Goal: Transaction & Acquisition: Purchase product/service

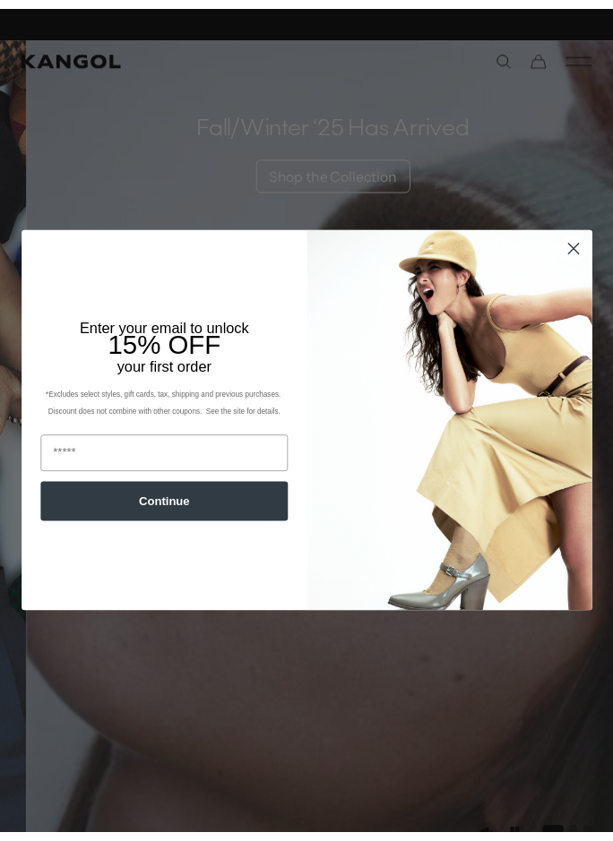
scroll to position [0, 369]
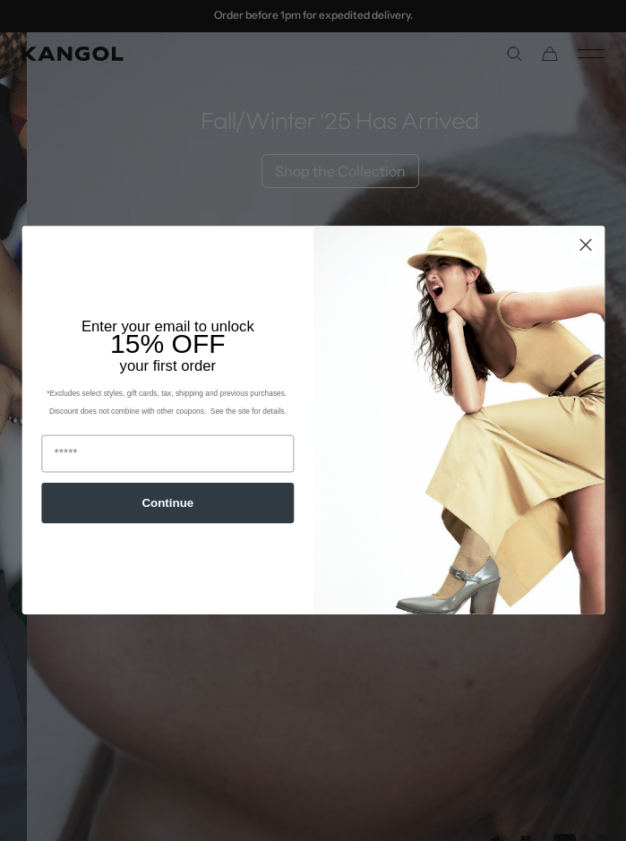
click at [578, 240] on circle "Close dialog" at bounding box center [585, 245] width 25 height 25
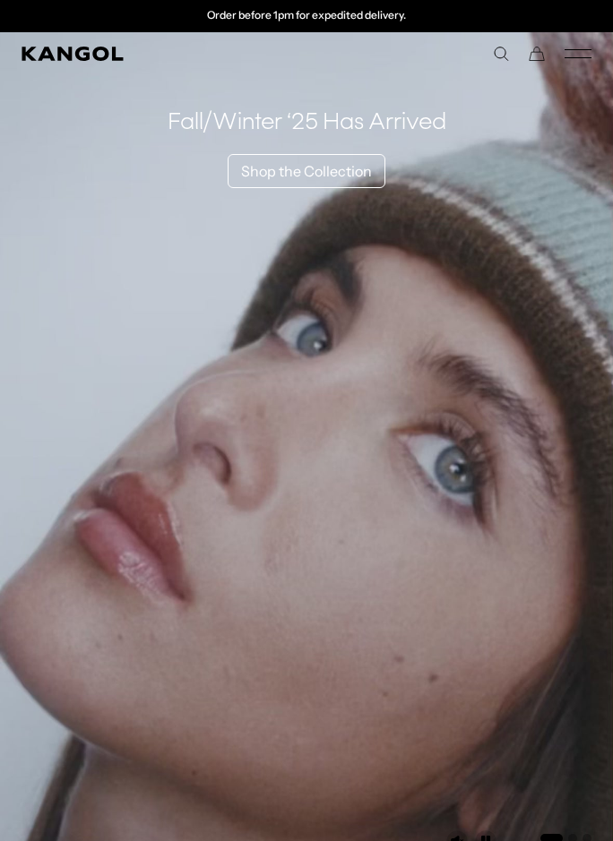
click at [586, 47] on icon "Mobile Menu" at bounding box center [577, 54] width 27 height 16
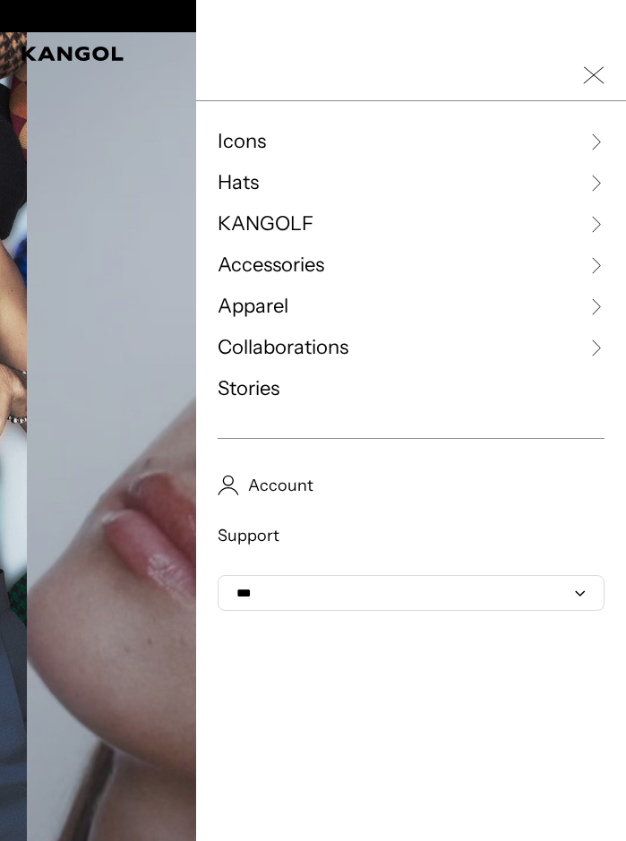
scroll to position [0, 0]
click at [587, 176] on icon at bounding box center [596, 183] width 18 height 18
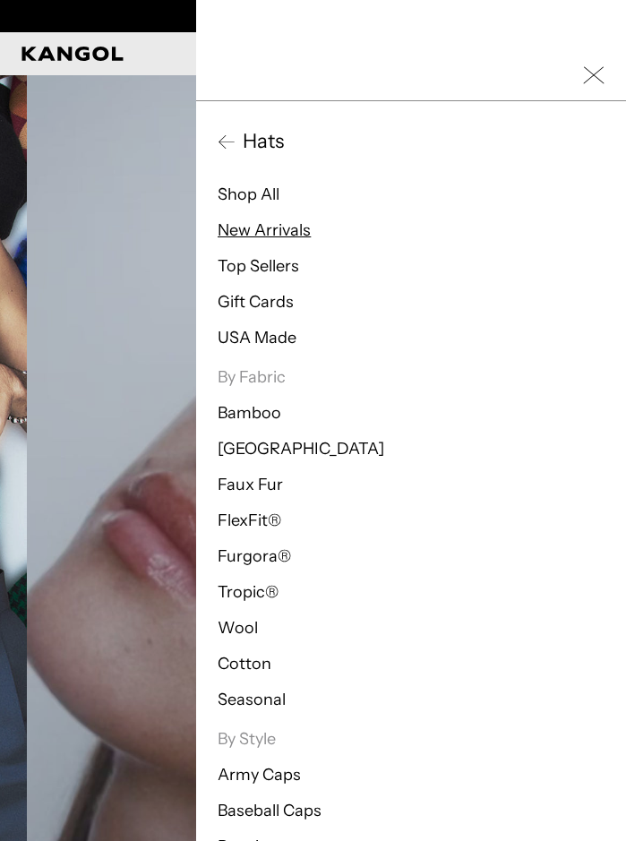
scroll to position [0, 369]
click at [249, 224] on link "New Arrivals" at bounding box center [264, 230] width 93 height 20
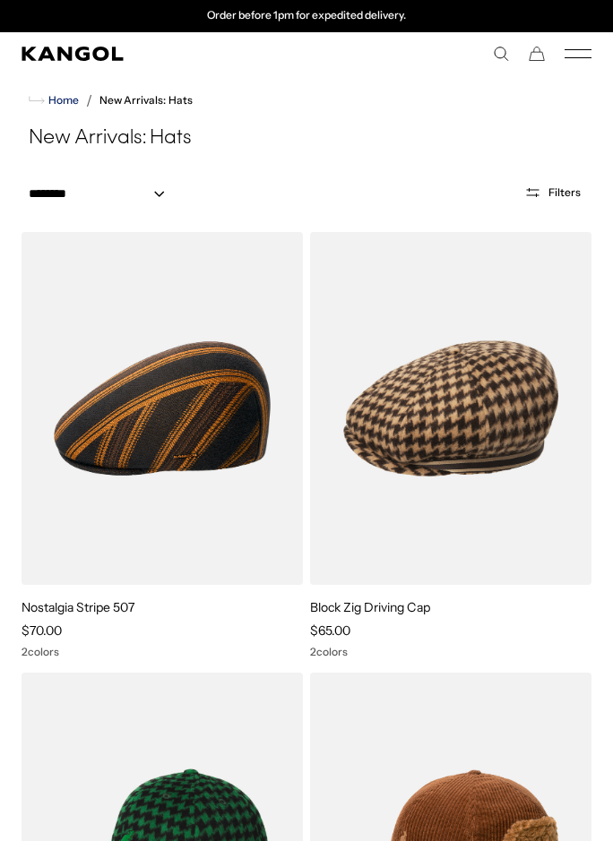
click at [61, 94] on span "Home" at bounding box center [62, 100] width 34 height 13
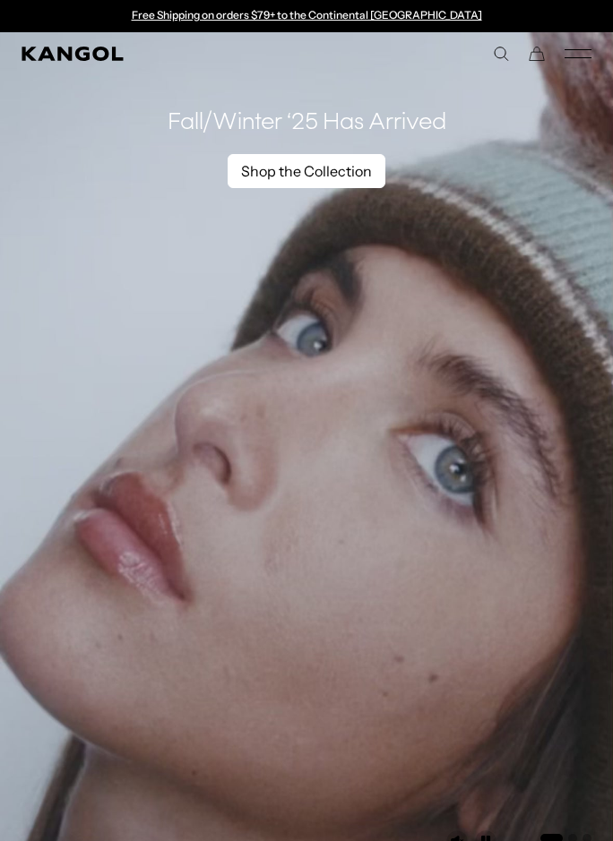
click at [309, 171] on link "Shop the Collection" at bounding box center [306, 171] width 158 height 34
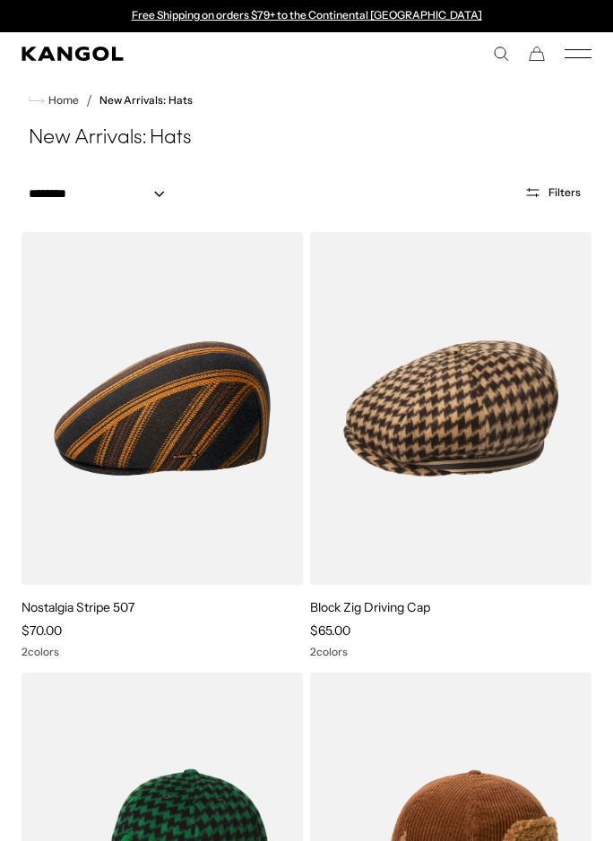
click at [581, 55] on icon "Mobile Menu" at bounding box center [577, 54] width 27 height 16
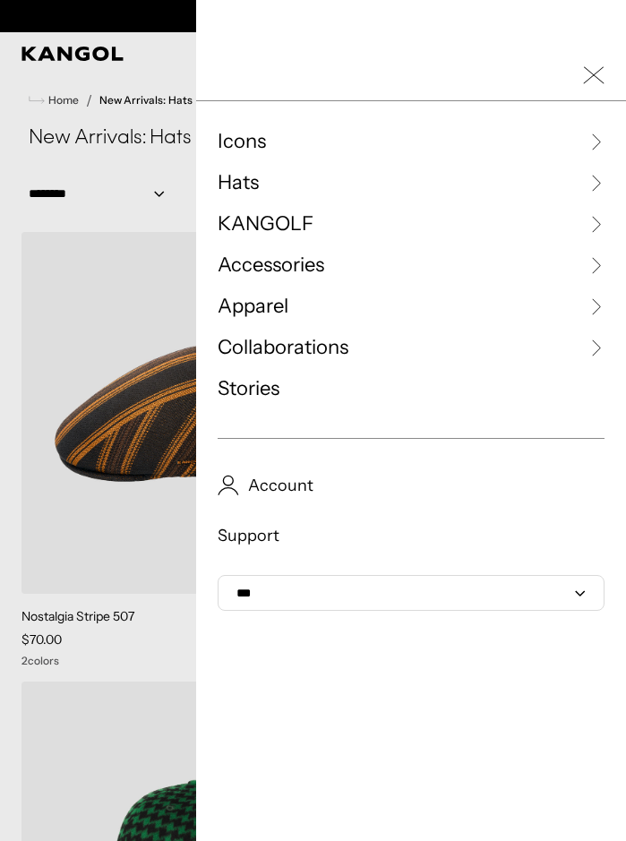
scroll to position [0, 369]
click at [276, 296] on span "Apparel" at bounding box center [253, 306] width 71 height 27
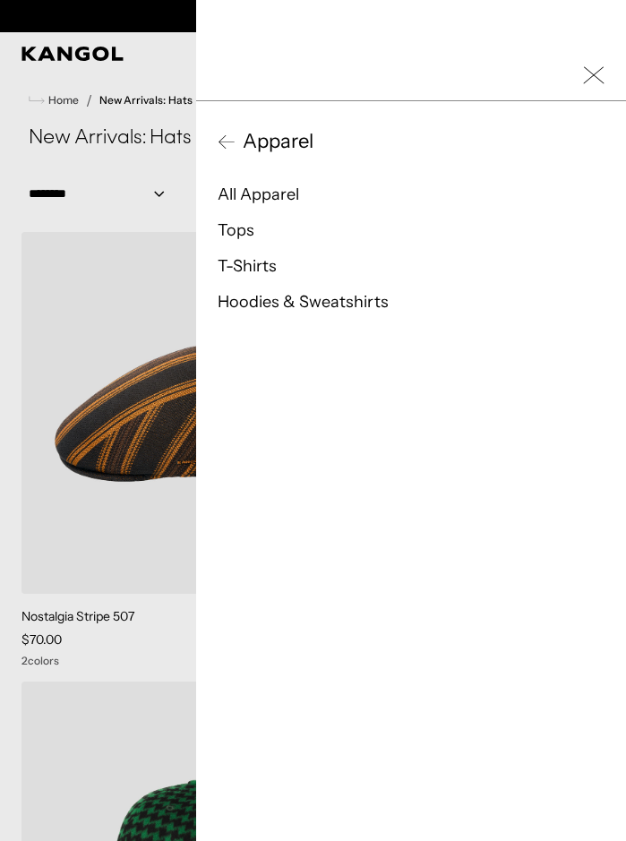
click at [282, 137] on span "Apparel" at bounding box center [275, 141] width 78 height 27
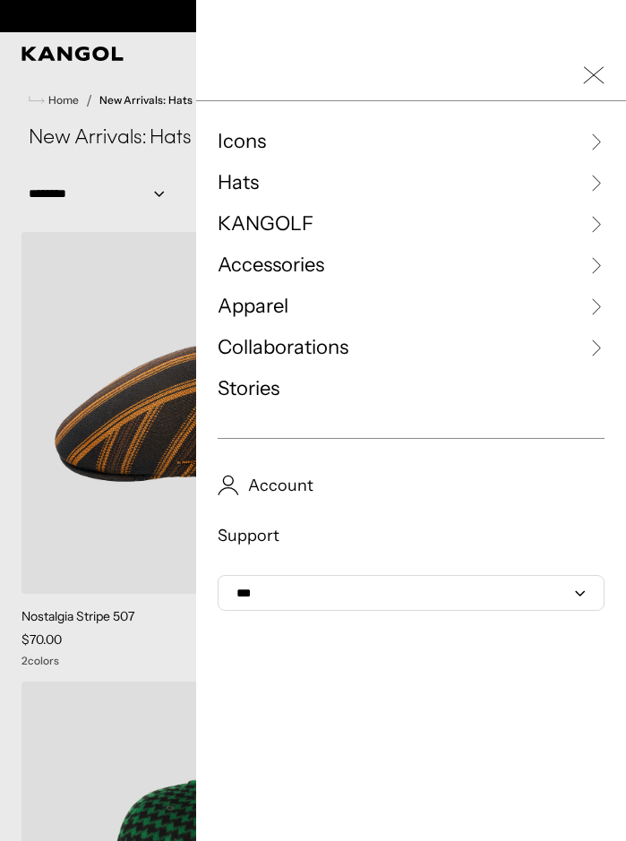
scroll to position [0, 0]
click at [228, 186] on span "Hats" at bounding box center [238, 182] width 41 height 27
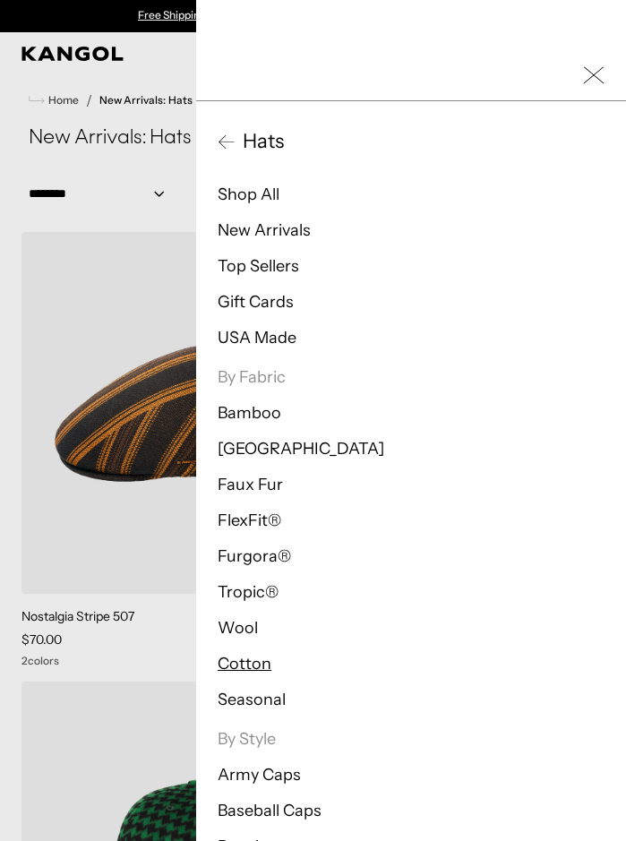
click at [218, 664] on link "Cotton" at bounding box center [245, 664] width 54 height 20
